Goal: Transaction & Acquisition: Obtain resource

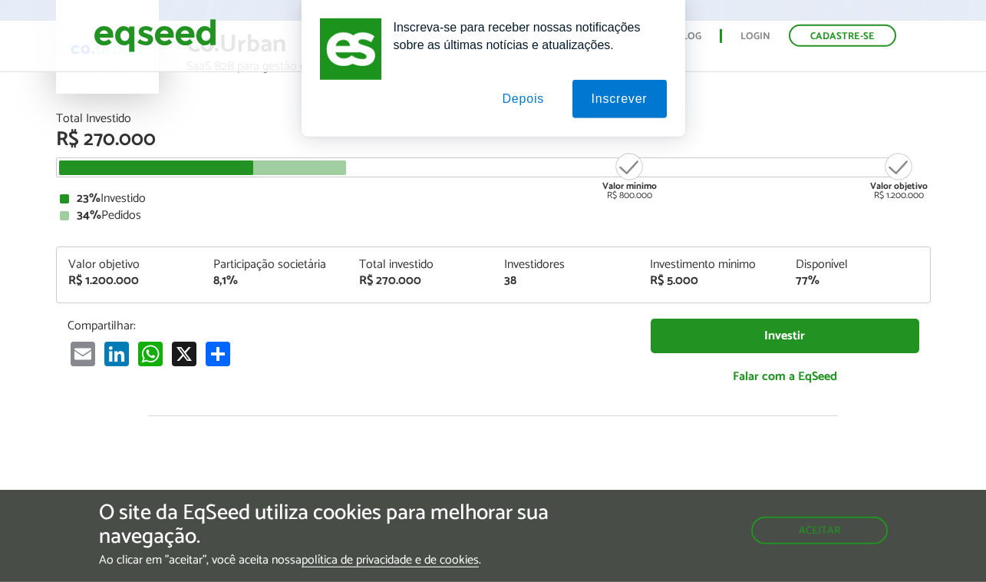
scroll to position [141, 6]
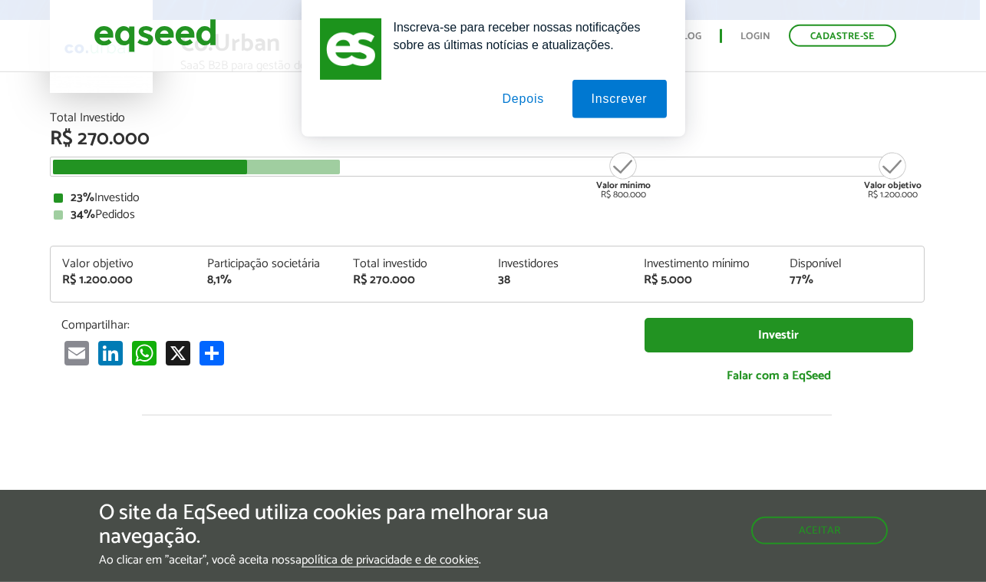
click at [526, 99] on button "Depois" at bounding box center [523, 99] width 81 height 38
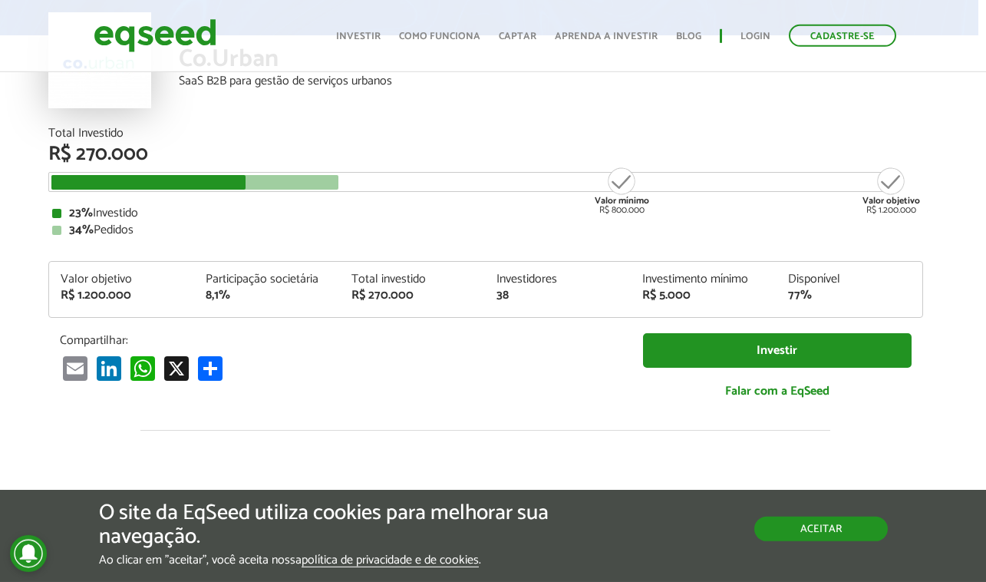
click at [833, 532] on button "Aceitar" at bounding box center [820, 528] width 133 height 25
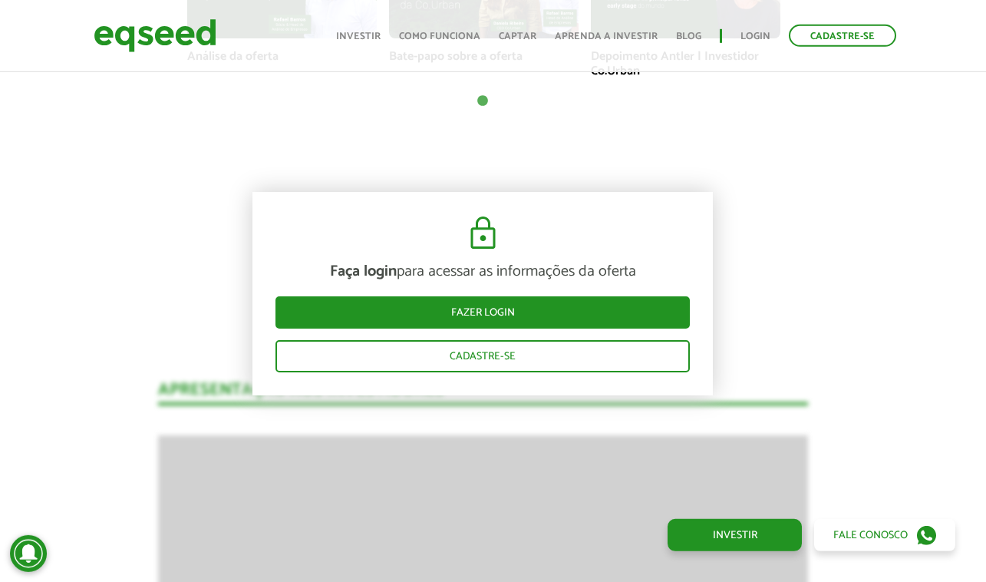
scroll to position [1265, 10]
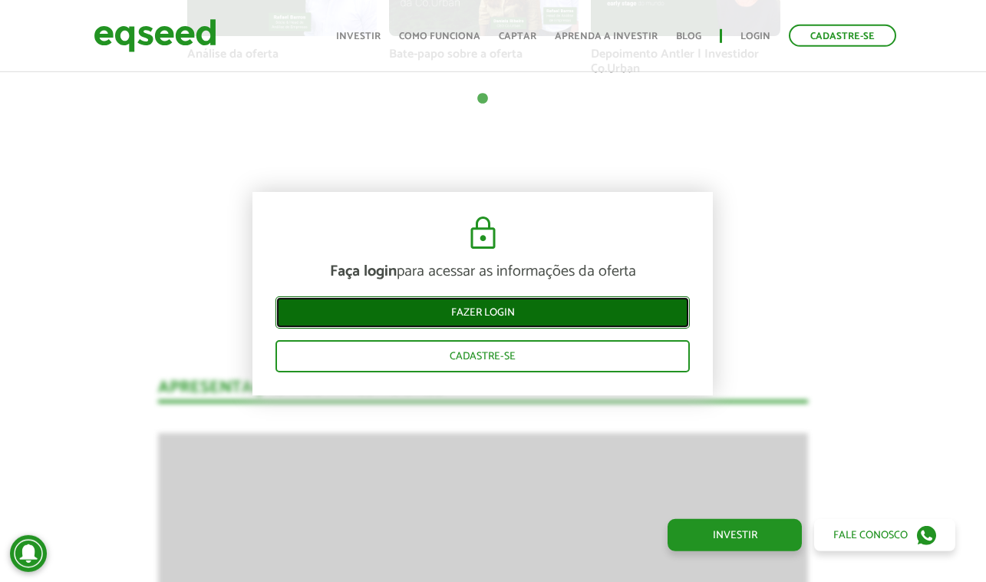
click at [521, 314] on link "Fazer login" at bounding box center [482, 312] width 414 height 32
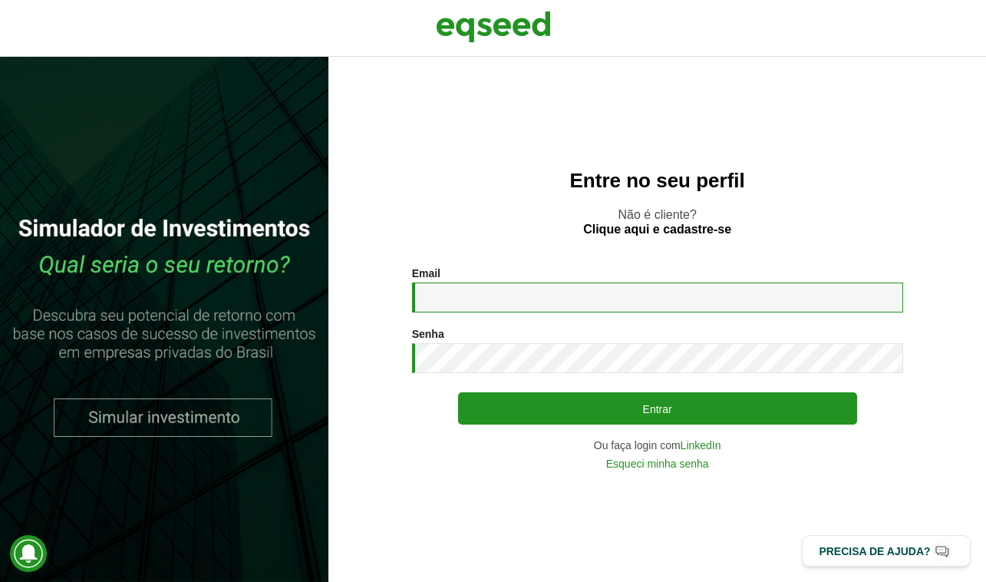
click at [786, 300] on input "Email *" at bounding box center [657, 297] width 491 height 30
type input "**********"
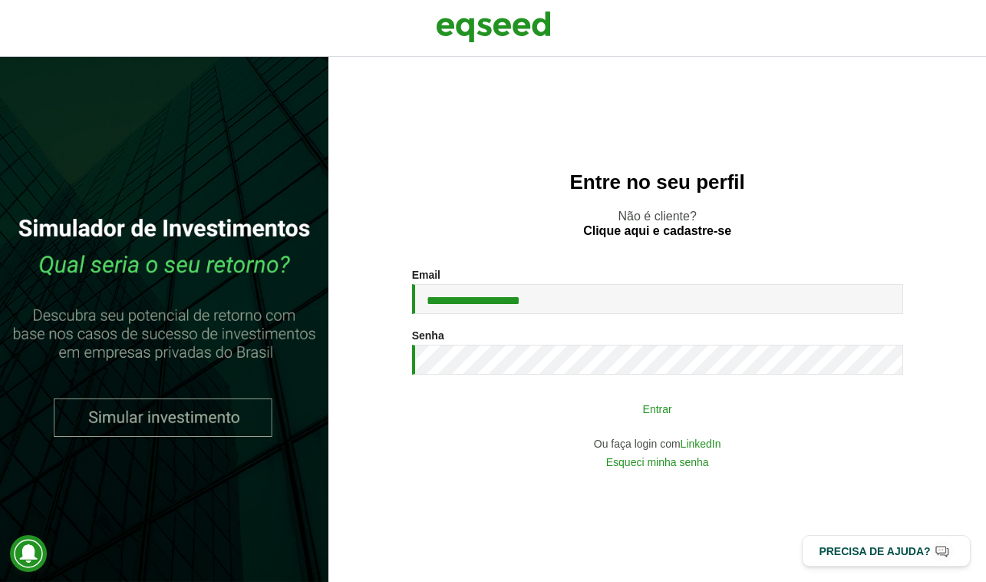
click at [732, 410] on button "Entrar" at bounding box center [657, 408] width 399 height 29
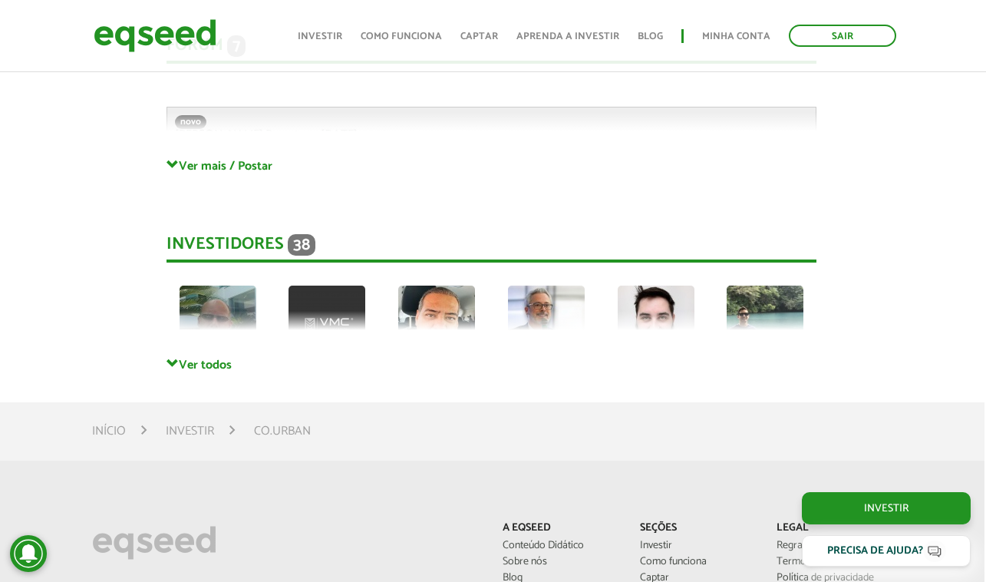
scroll to position [3624, 2]
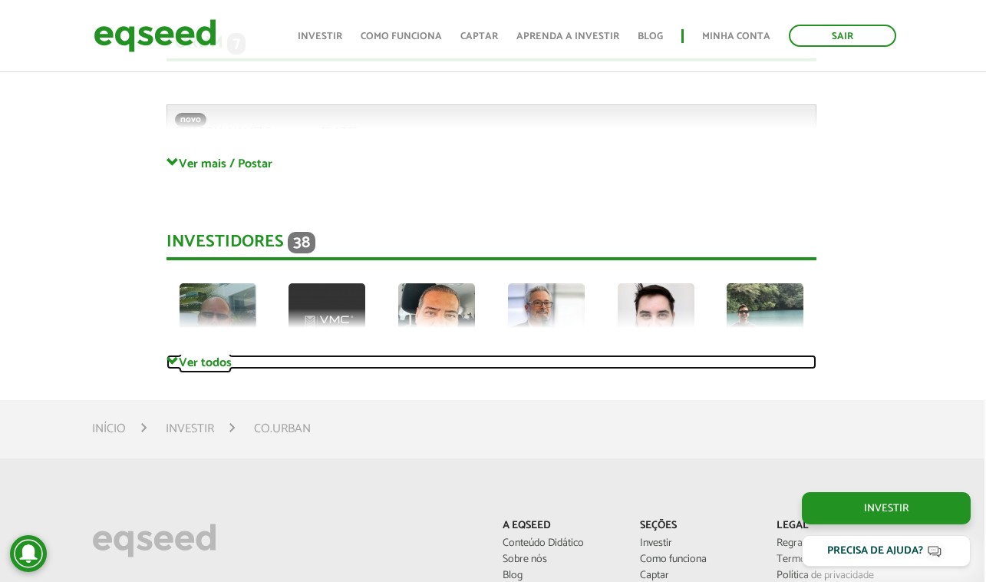
click at [175, 355] on span at bounding box center [172, 361] width 12 height 12
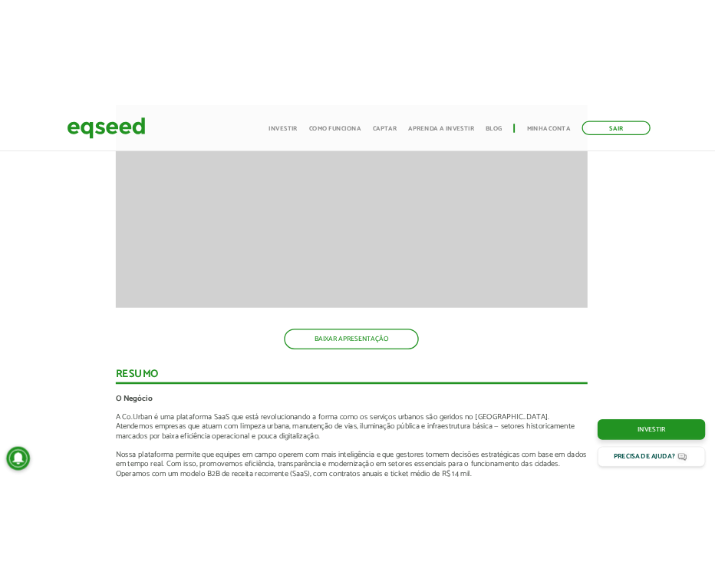
scroll to position [1732, 9]
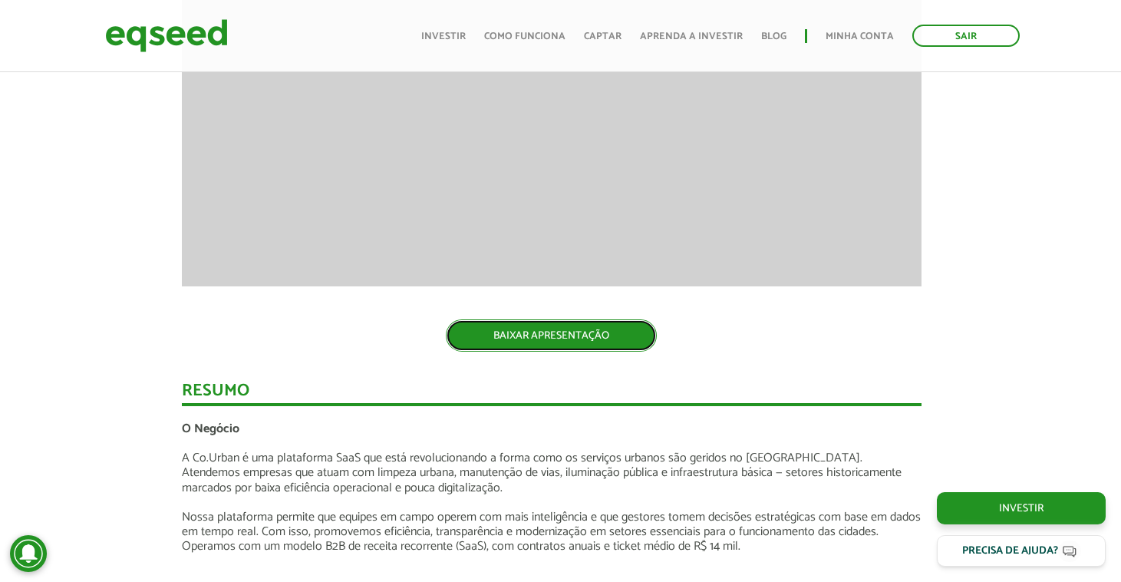
click at [598, 322] on link "BAIXAR APRESENTAÇÃO" at bounding box center [551, 335] width 211 height 32
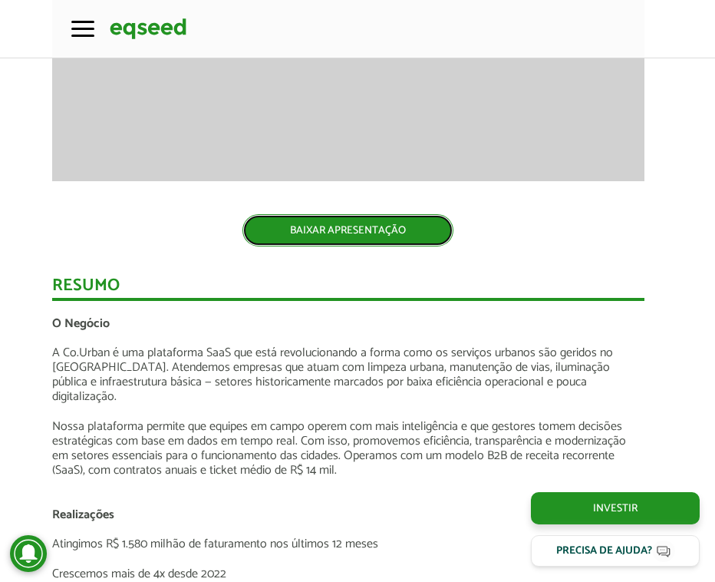
scroll to position [1719, 9]
